Goal: Check status: Check status

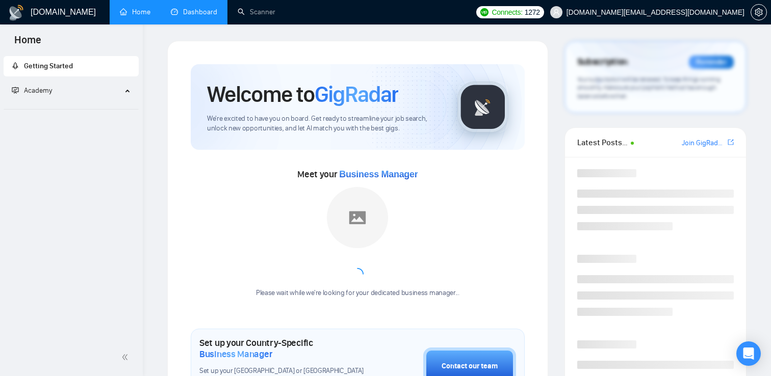
click at [183, 8] on link "Dashboard" at bounding box center [194, 12] width 46 height 9
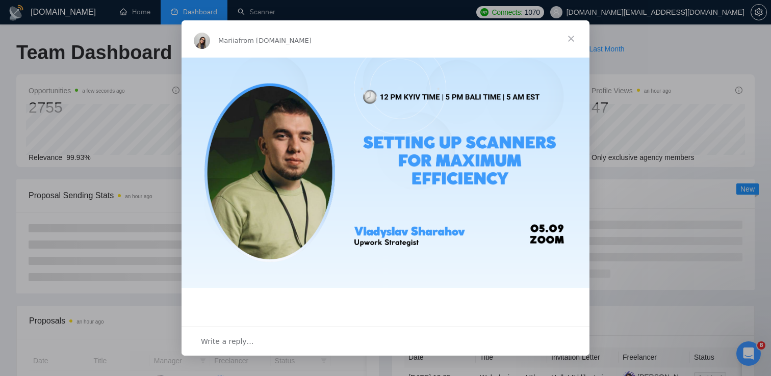
click at [575, 38] on span "Close" at bounding box center [571, 38] width 37 height 37
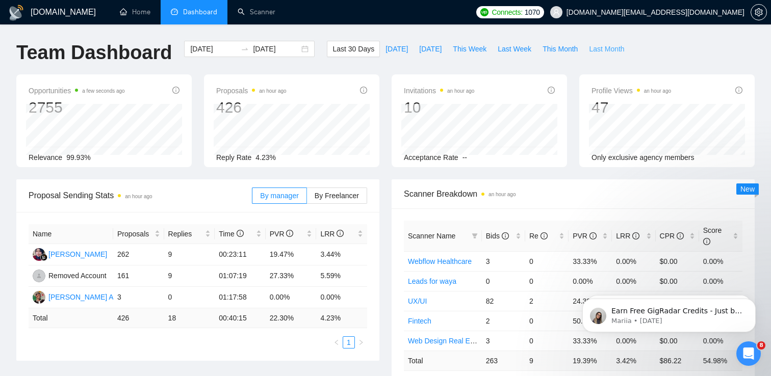
click at [596, 48] on span "Last Month" at bounding box center [606, 48] width 35 height 11
type input "[DATE]"
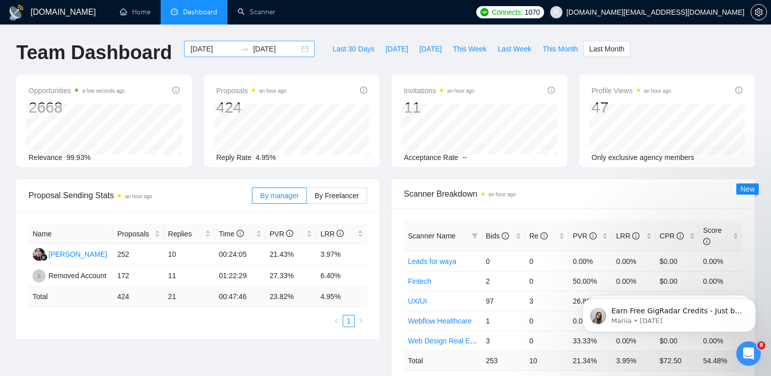
click at [294, 49] on div "[DATE] [DATE]" at bounding box center [249, 49] width 131 height 16
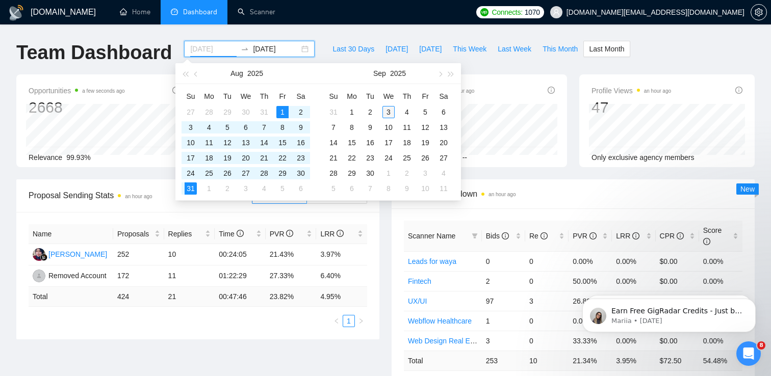
type input "[DATE]"
click at [388, 111] on div "3" at bounding box center [389, 112] width 12 height 12
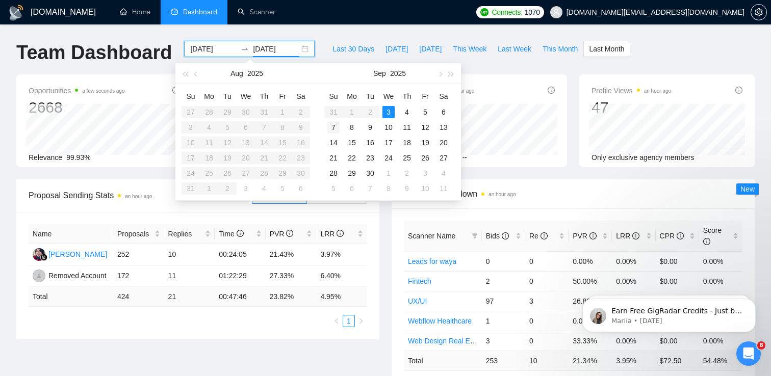
type input "[DATE]"
click at [383, 109] on div "3" at bounding box center [389, 112] width 12 height 12
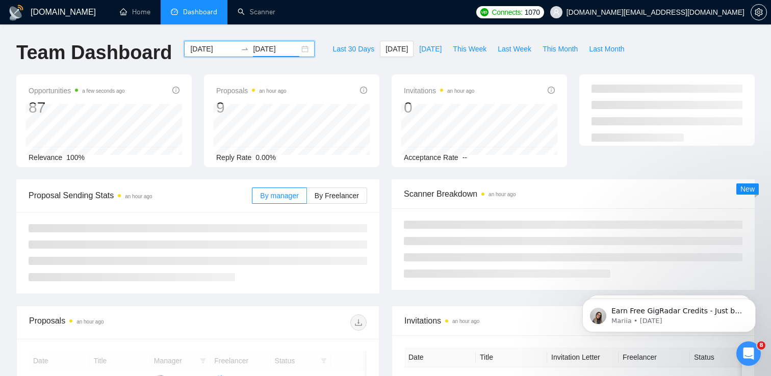
click at [295, 52] on div "[DATE] [DATE]" at bounding box center [249, 49] width 131 height 16
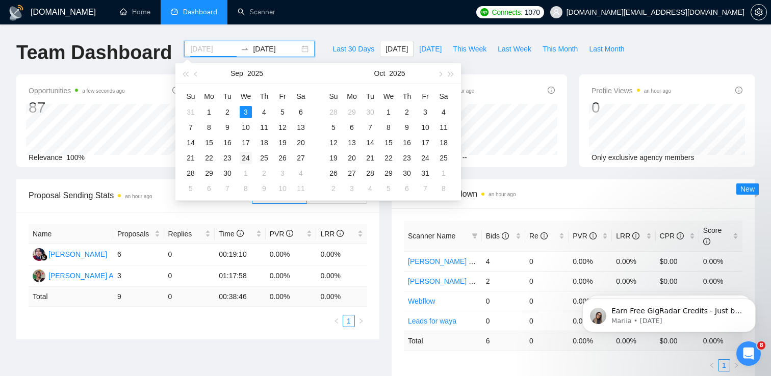
type input "[DATE]"
click at [247, 159] on div "24" at bounding box center [246, 158] width 12 height 12
type input "[DATE]"
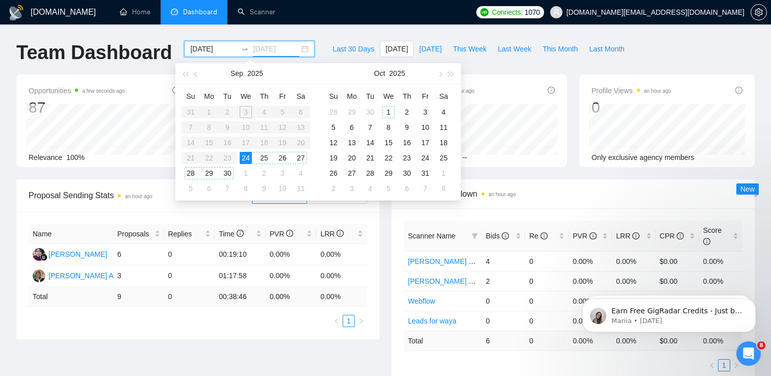
click at [386, 111] on div "1" at bounding box center [389, 112] width 12 height 12
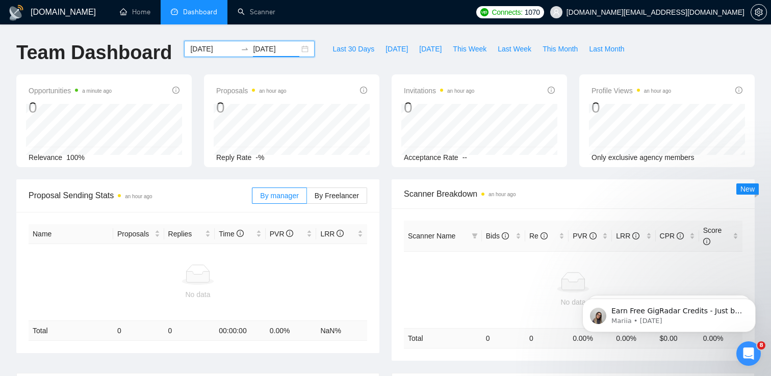
click at [293, 45] on div "[DATE] [DATE]" at bounding box center [249, 49] width 131 height 16
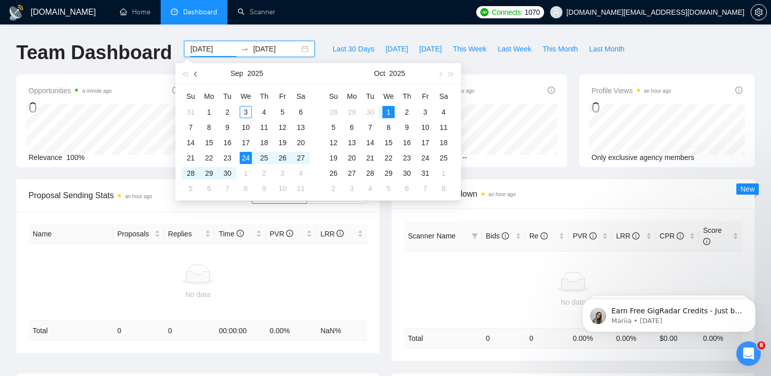
click at [194, 77] on button "button" at bounding box center [196, 73] width 11 height 20
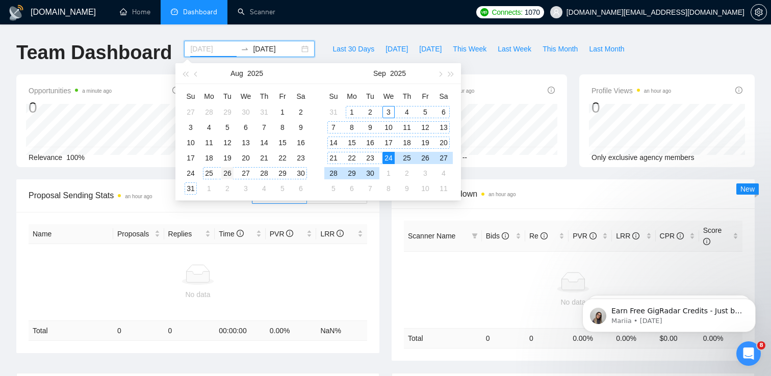
type input "[DATE]"
click at [226, 172] on div "26" at bounding box center [227, 173] width 12 height 12
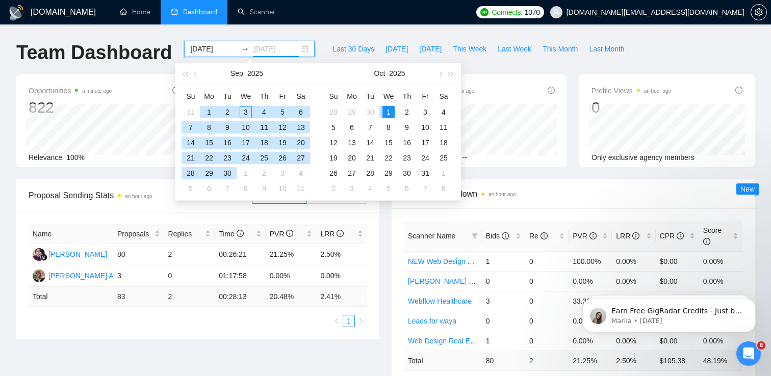
click at [390, 114] on div "1" at bounding box center [389, 112] width 12 height 12
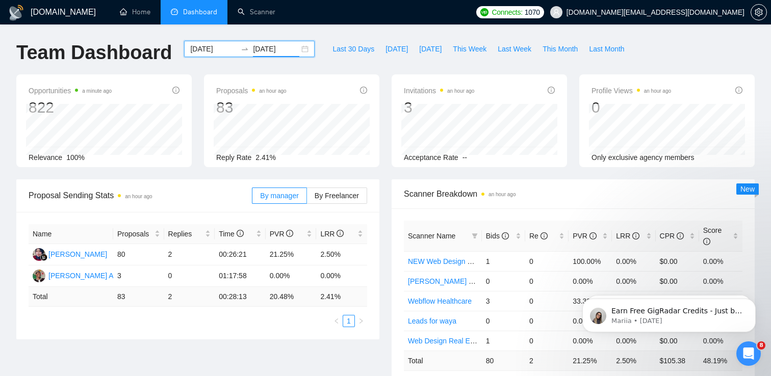
click at [274, 47] on input "[DATE]" at bounding box center [276, 48] width 46 height 11
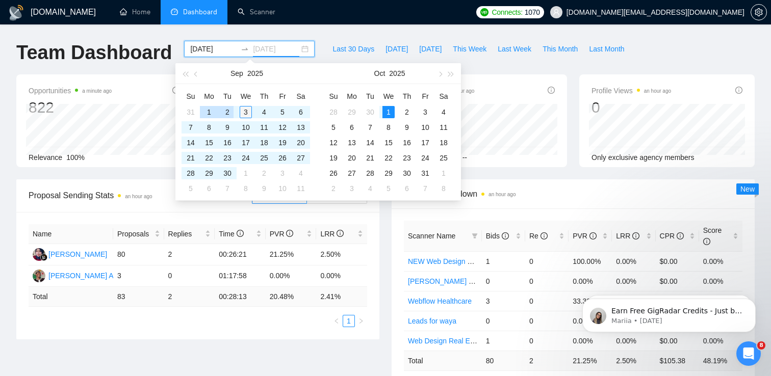
type input "[DATE]"
click at [247, 111] on div "3" at bounding box center [246, 112] width 12 height 12
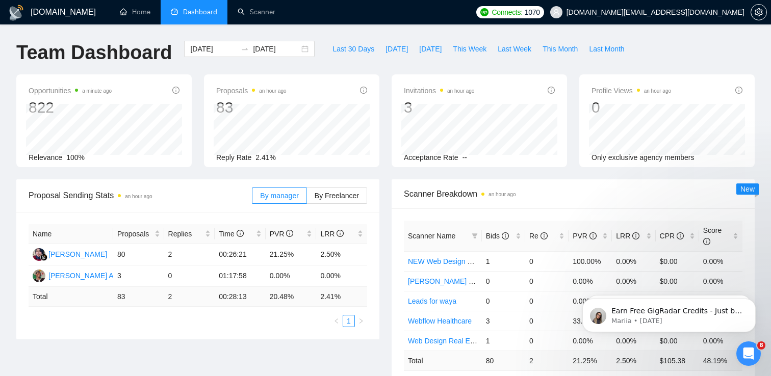
click at [288, 316] on ul "1" at bounding box center [198, 321] width 339 height 12
click at [517, 47] on span "Last Week" at bounding box center [515, 48] width 34 height 11
type input "[DATE]"
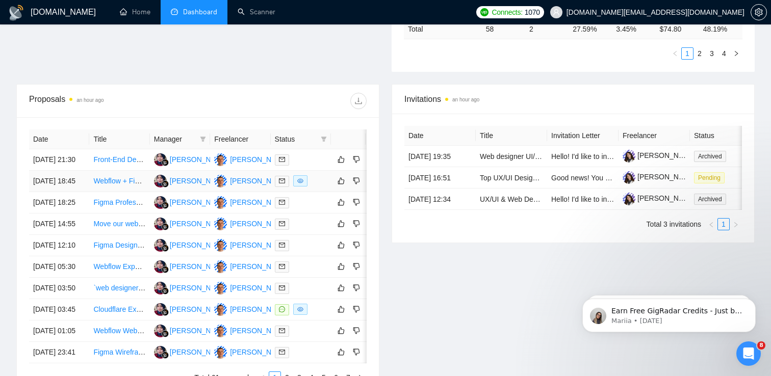
scroll to position [334, 0]
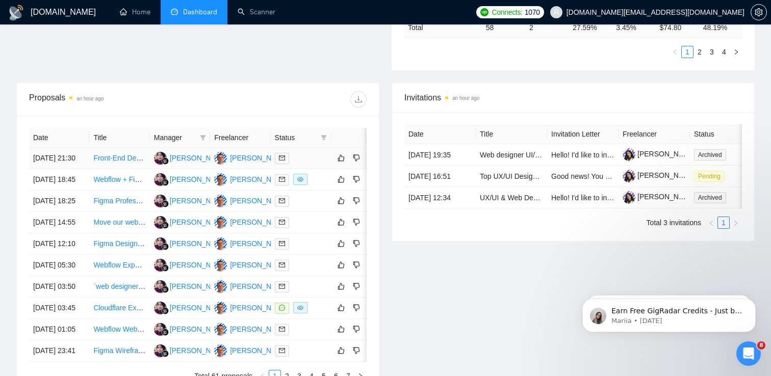
click at [120, 162] on link "Front-End Developer for Modern Web Application" at bounding box center [171, 158] width 156 height 8
